Goal: Check status: Check status

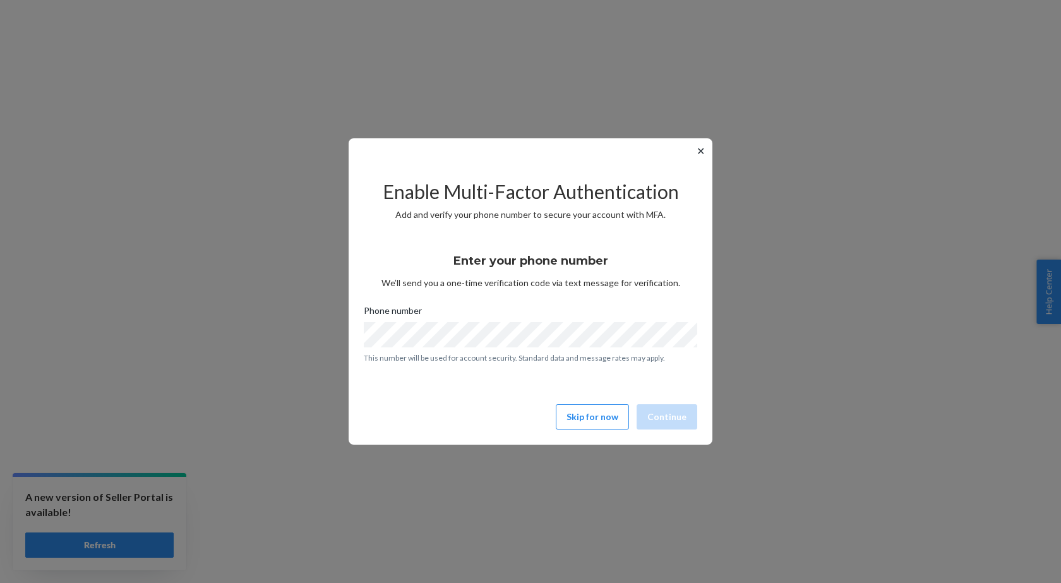
click at [703, 156] on button "✕" at bounding box center [700, 150] width 13 height 15
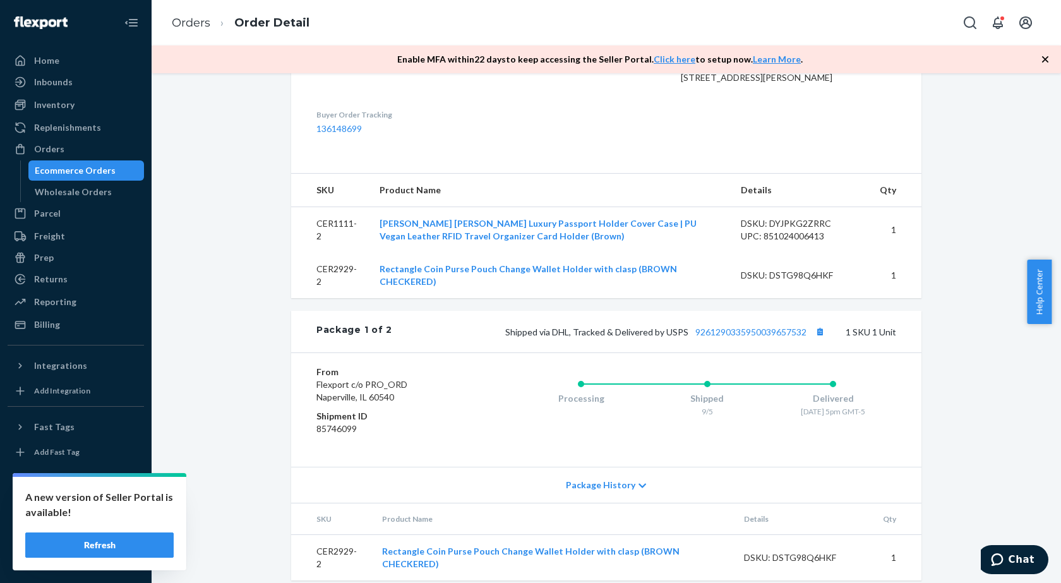
scroll to position [379, 0]
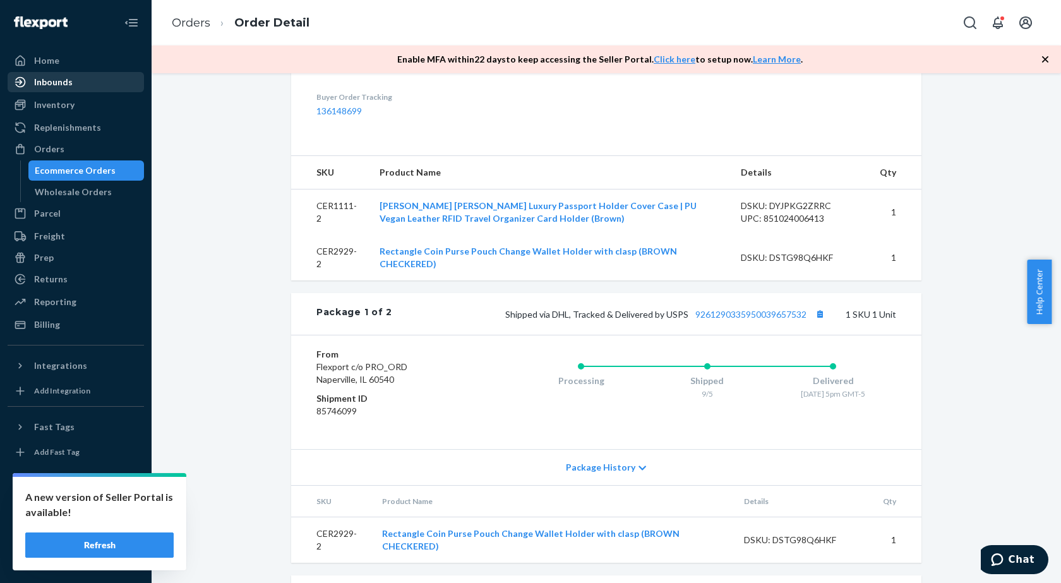
click at [46, 81] on div "Inbounds" at bounding box center [53, 82] width 39 height 13
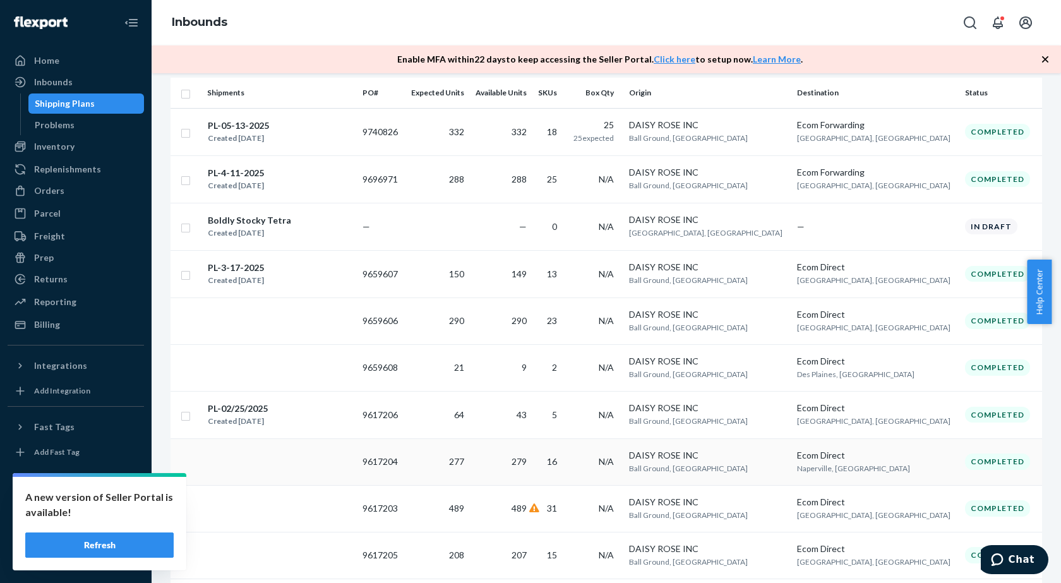
scroll to position [126, 0]
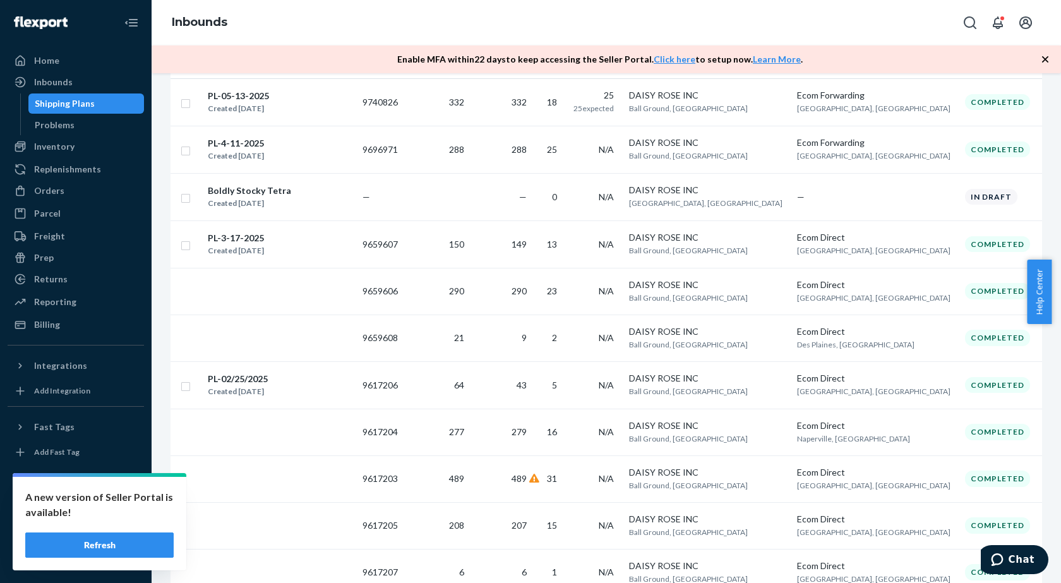
click at [97, 539] on button "Refresh" at bounding box center [99, 544] width 148 height 25
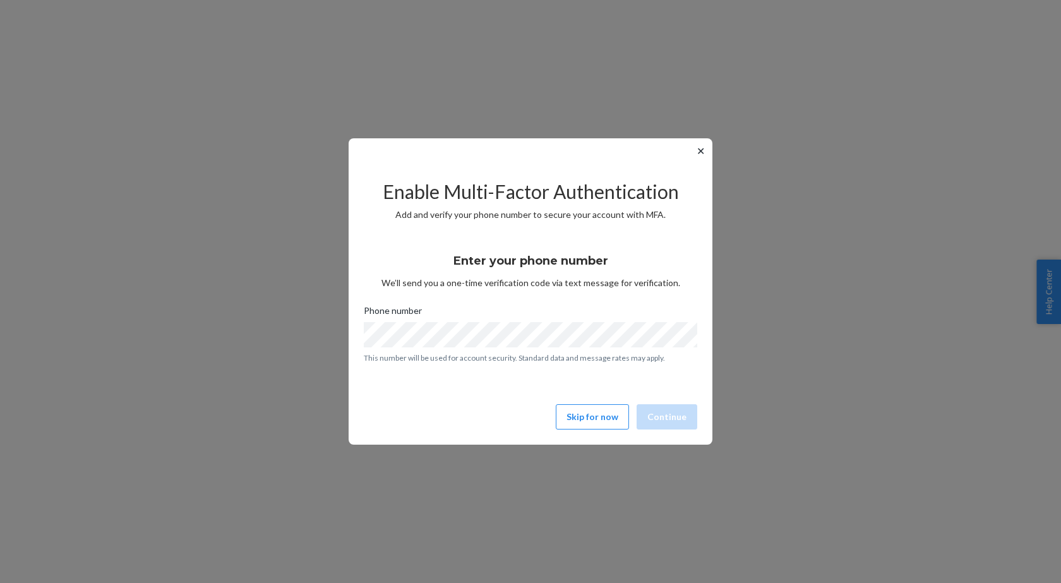
click at [698, 142] on div "✕ Enable Multi-Factor Authentication Add and verify your phone number to secure…" at bounding box center [531, 291] width 364 height 306
click at [694, 155] on button "✕" at bounding box center [700, 150] width 13 height 15
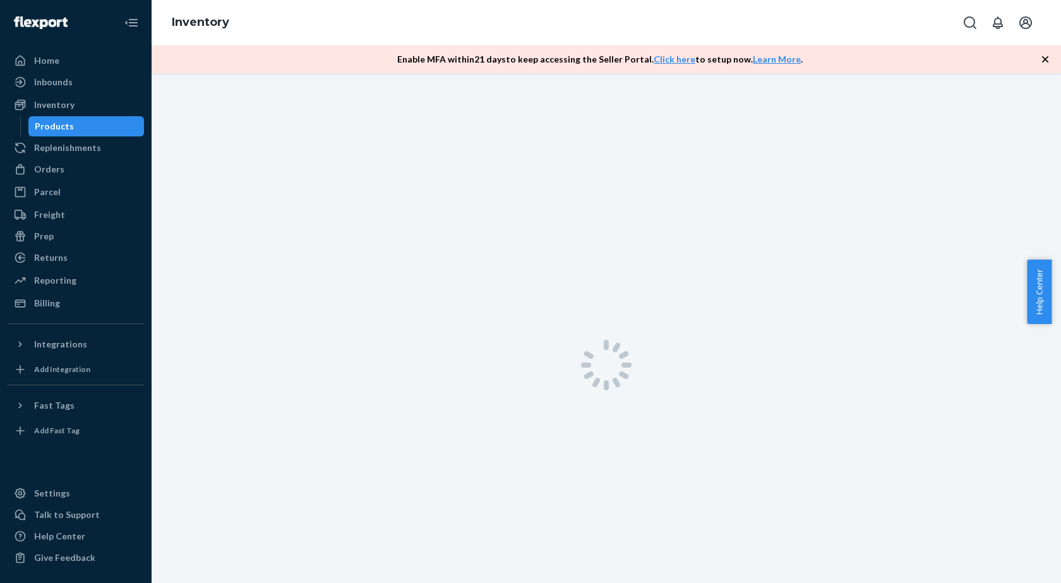
click at [696, 152] on div at bounding box center [606, 364] width 909 height 583
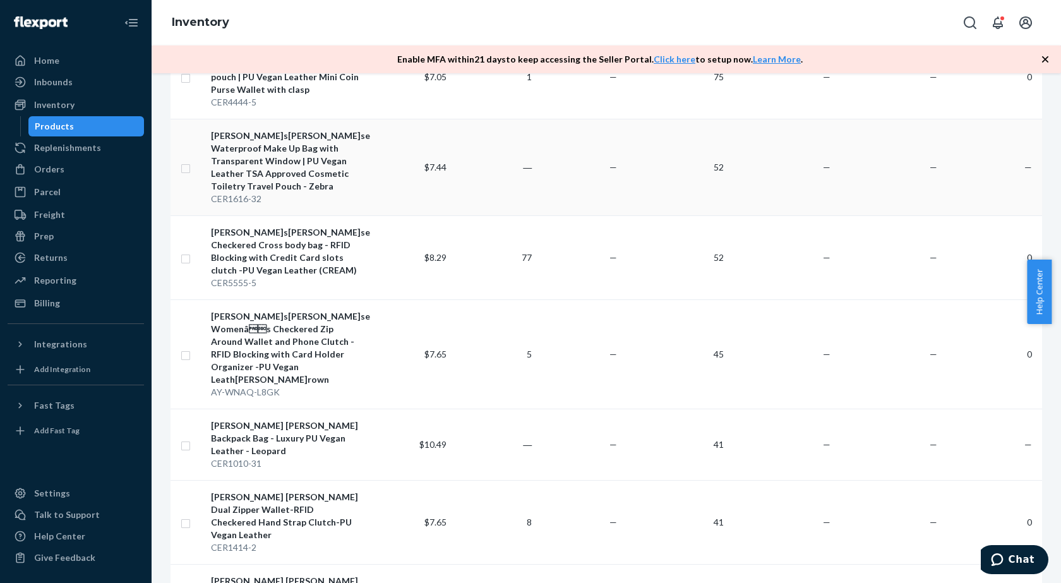
scroll to position [695, 0]
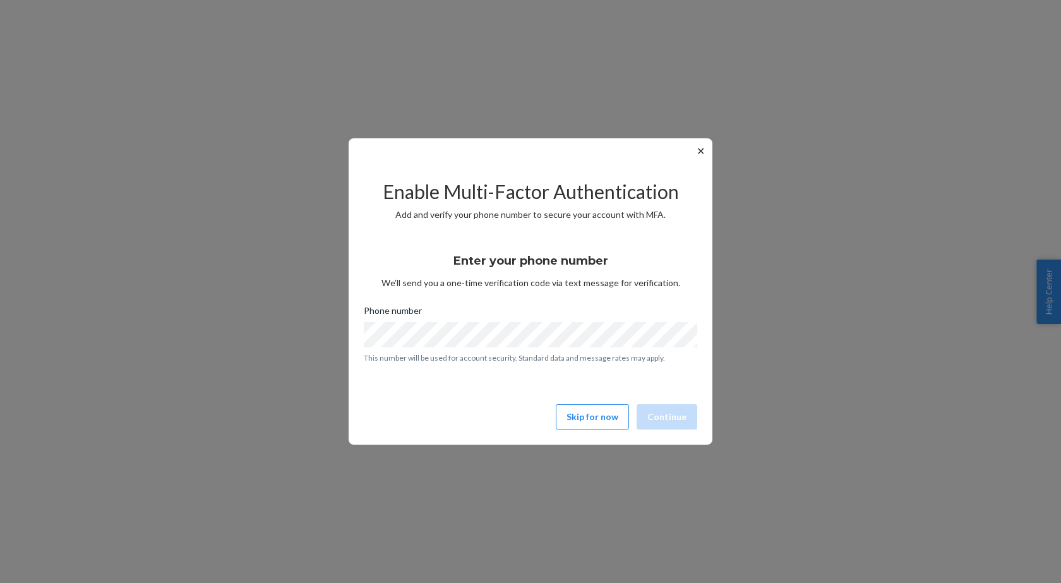
click at [700, 150] on button "✕" at bounding box center [700, 150] width 13 height 15
